Goal: Complete application form

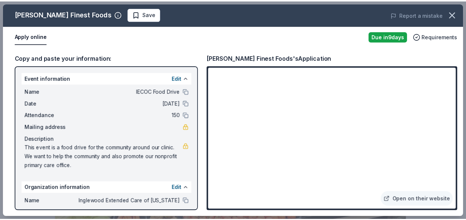
scroll to position [182, 0]
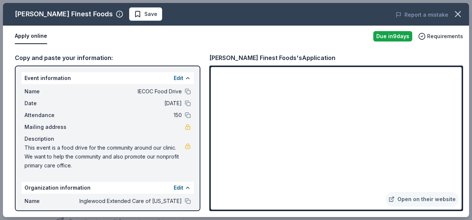
click at [457, 18] on icon "button" at bounding box center [457, 14] width 10 height 10
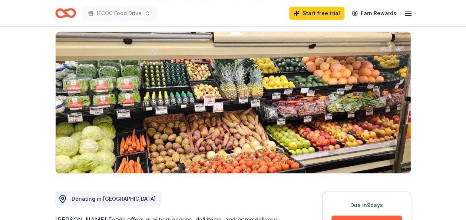
scroll to position [0, 0]
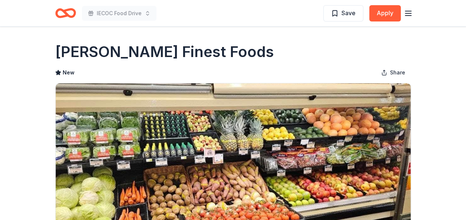
click at [408, 14] on icon "button" at bounding box center [408, 13] width 9 height 9
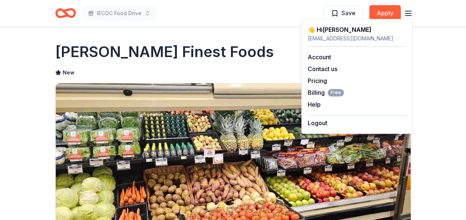
click at [317, 59] on link "Account" at bounding box center [319, 56] width 23 height 7
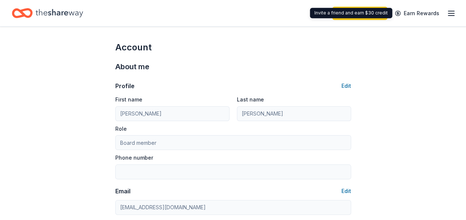
click at [452, 14] on icon "button" at bounding box center [451, 13] width 9 height 9
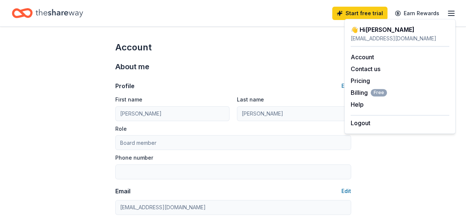
click at [44, 9] on icon "Home" at bounding box center [59, 13] width 47 height 15
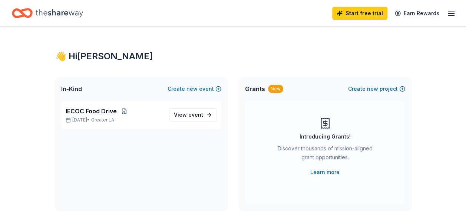
click at [189, 113] on span "View event" at bounding box center [188, 114] width 29 height 9
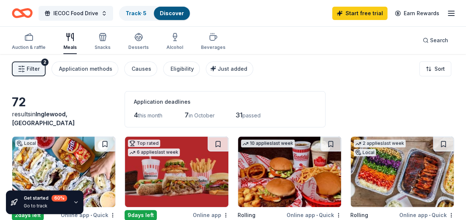
click at [102, 11] on button "IECOC Food Drive" at bounding box center [76, 13] width 75 height 15
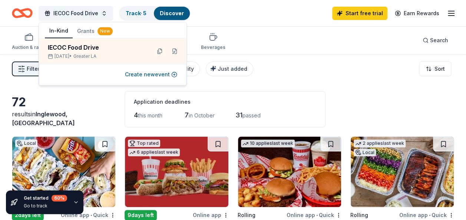
click at [173, 51] on button at bounding box center [175, 51] width 12 height 12
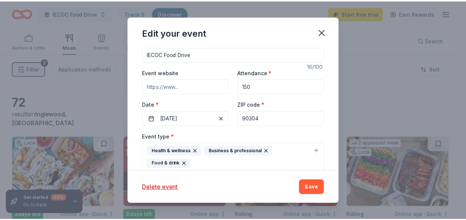
scroll to position [57, 0]
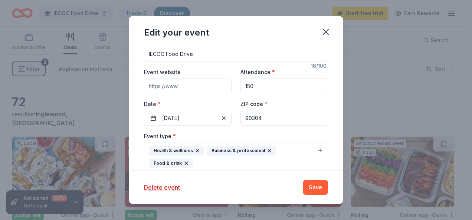
click at [196, 117] on button "10/19/2025" at bounding box center [187, 118] width 87 height 15
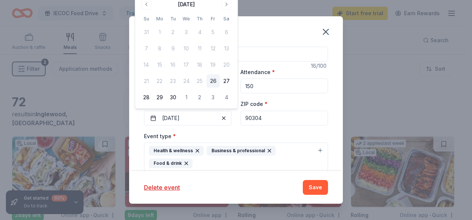
click at [226, 6] on button "Go to next month" at bounding box center [226, 4] width 10 height 10
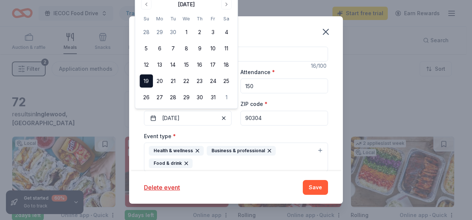
click at [226, 6] on button "Go to next month" at bounding box center [226, 4] width 10 height 10
click at [148, 30] on button "2" at bounding box center [145, 32] width 13 height 13
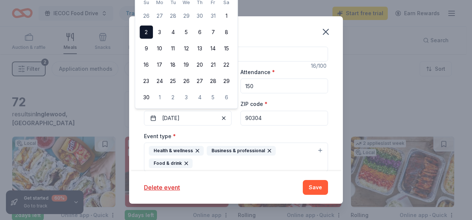
click at [315, 186] on button "Save" at bounding box center [315, 187] width 25 height 15
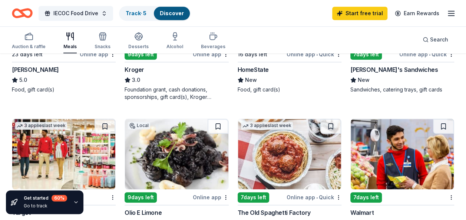
scroll to position [215, 0]
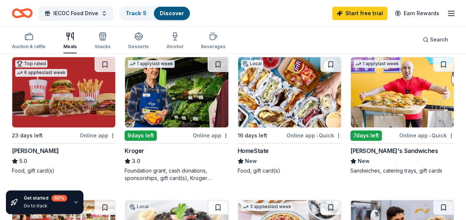
click at [199, 108] on img at bounding box center [176, 92] width 103 height 70
click at [450, 12] on icon "button" at bounding box center [451, 13] width 9 height 9
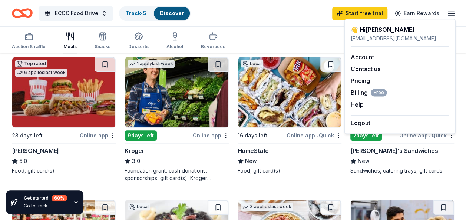
click at [360, 121] on button "Logout" at bounding box center [361, 123] width 20 height 9
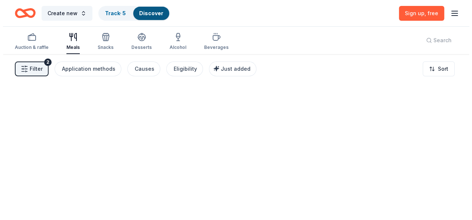
scroll to position [0, 0]
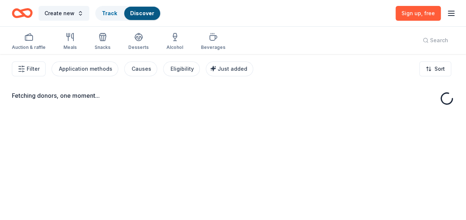
click at [449, 13] on line "button" at bounding box center [451, 13] width 6 height 0
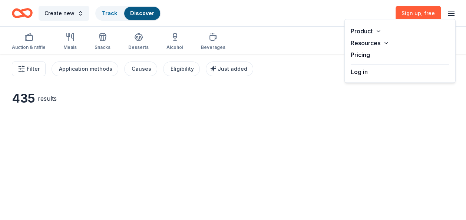
click at [359, 75] on button "Log in" at bounding box center [359, 71] width 17 height 9
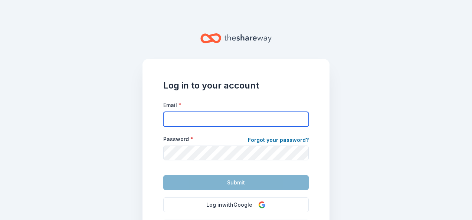
type input "care@iecoc.health"
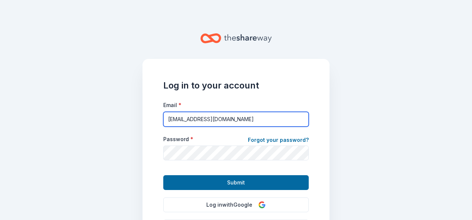
click at [169, 120] on input "care@iecoc.health" at bounding box center [235, 119] width 145 height 15
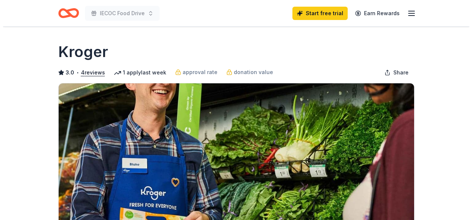
scroll to position [237, 0]
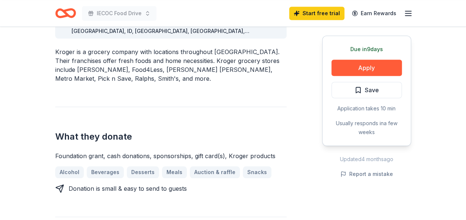
click at [350, 64] on button "Apply" at bounding box center [366, 68] width 70 height 16
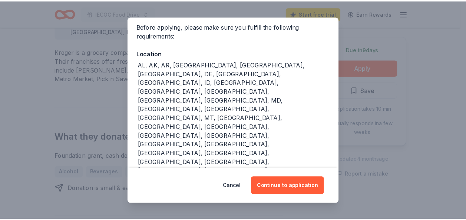
scroll to position [59, 0]
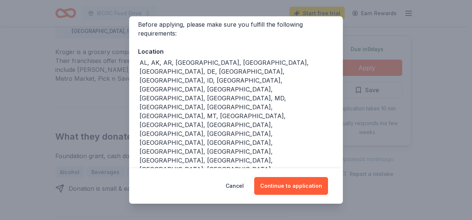
click at [277, 182] on button "Continue to application" at bounding box center [291, 186] width 74 height 18
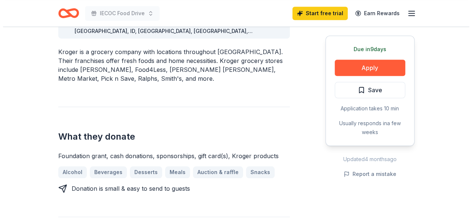
scroll to position [0, 0]
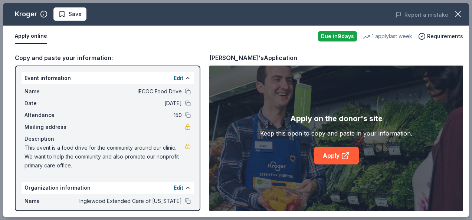
click at [334, 155] on link "Apply" at bounding box center [336, 156] width 45 height 18
